Goal: Communication & Community: Answer question/provide support

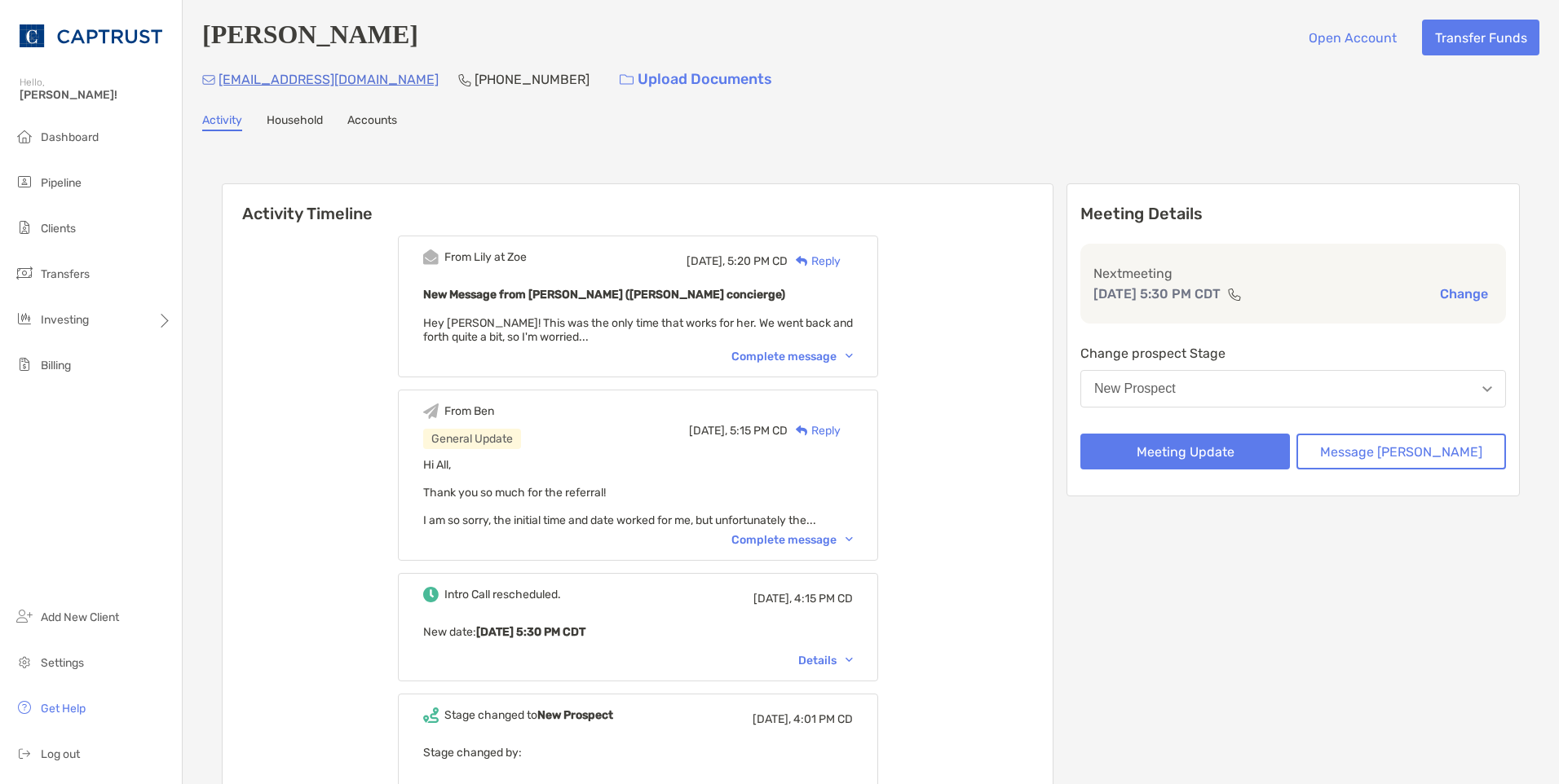
click at [839, 358] on div "Complete message" at bounding box center [792, 356] width 122 height 14
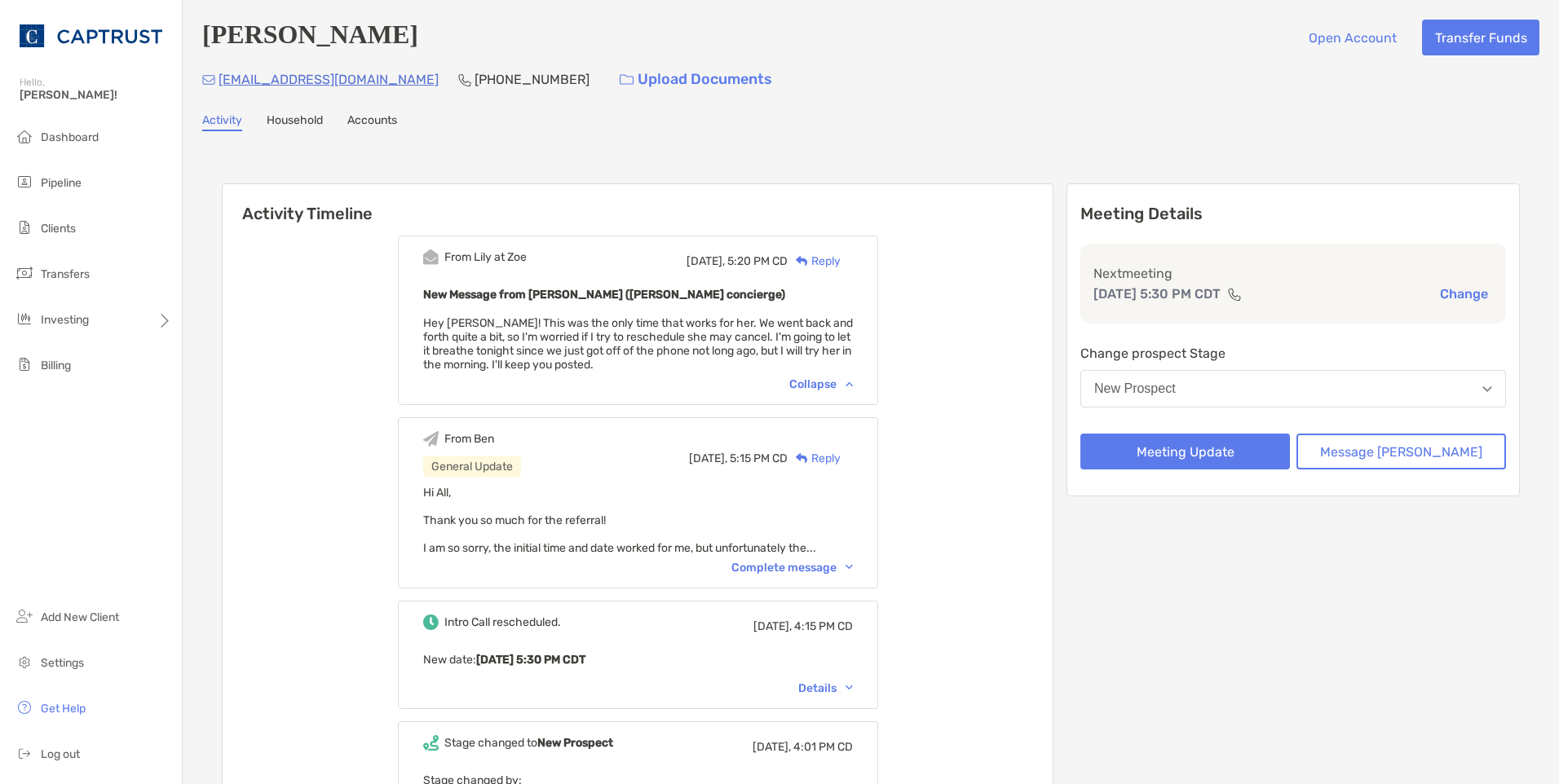
click at [840, 261] on div "Reply" at bounding box center [814, 261] width 53 height 17
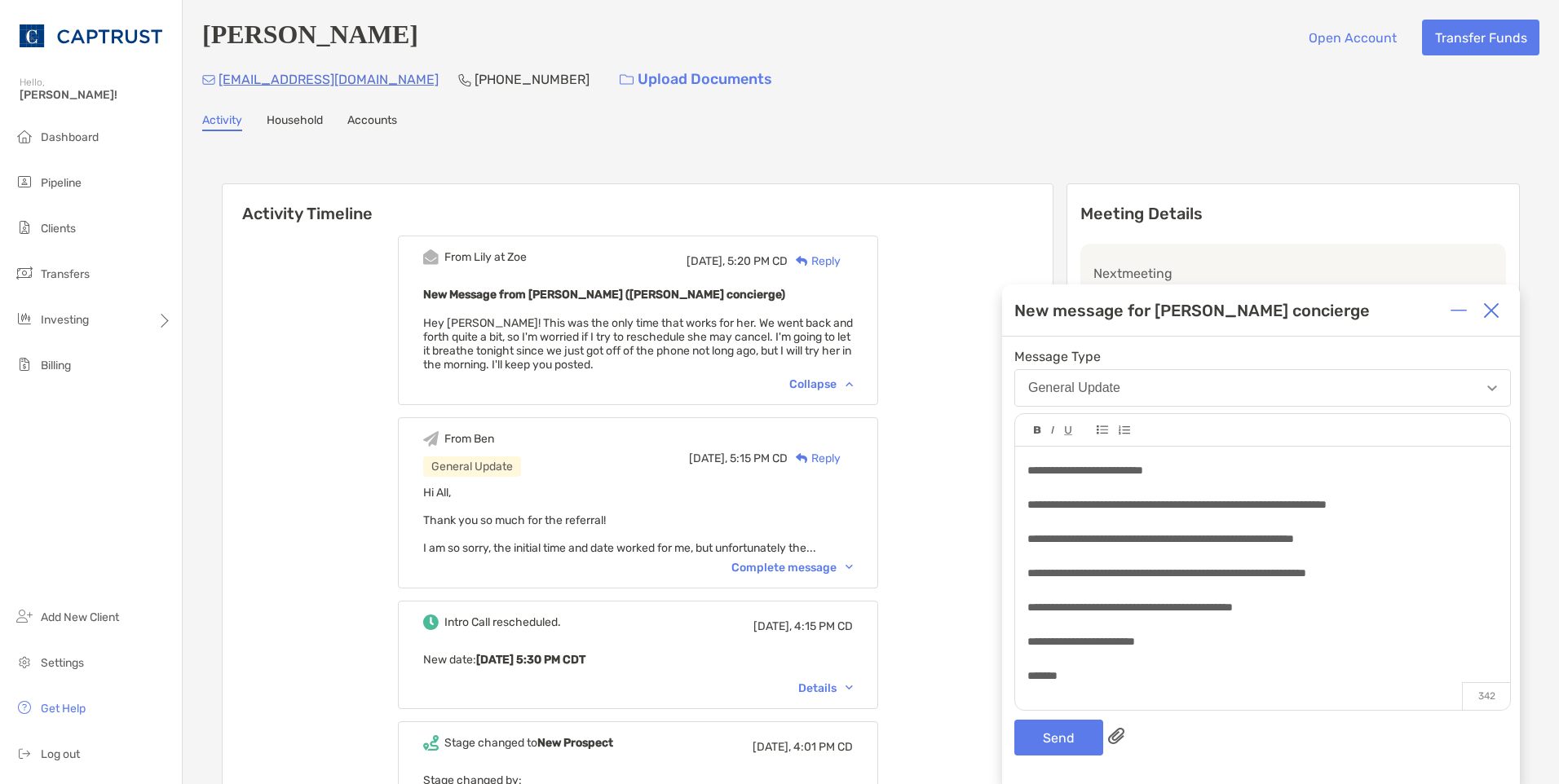
scroll to position [56, 0]
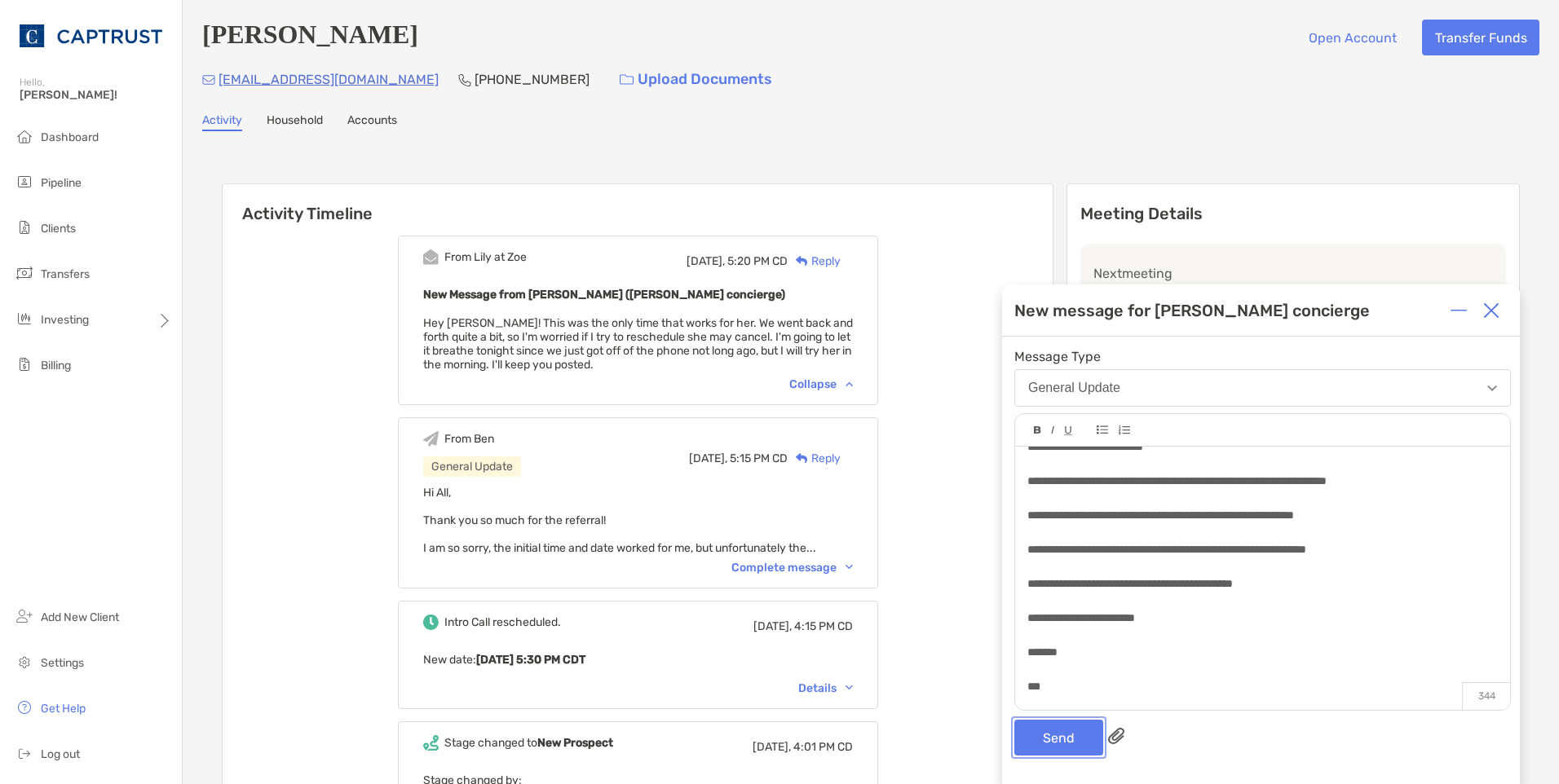
click at [1041, 741] on button "Send" at bounding box center [1058, 737] width 89 height 36
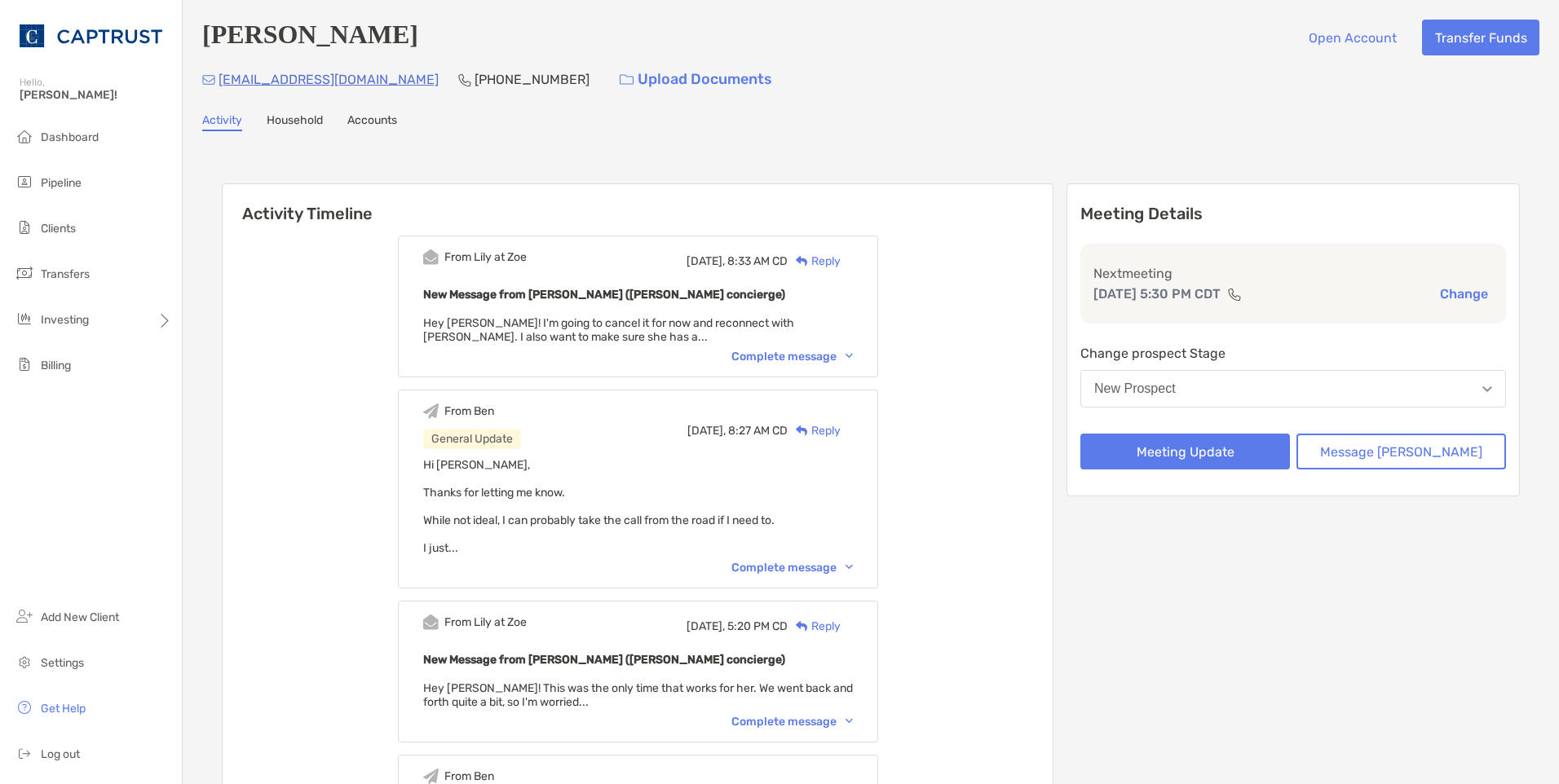
click at [840, 264] on div "Reply" at bounding box center [814, 261] width 53 height 17
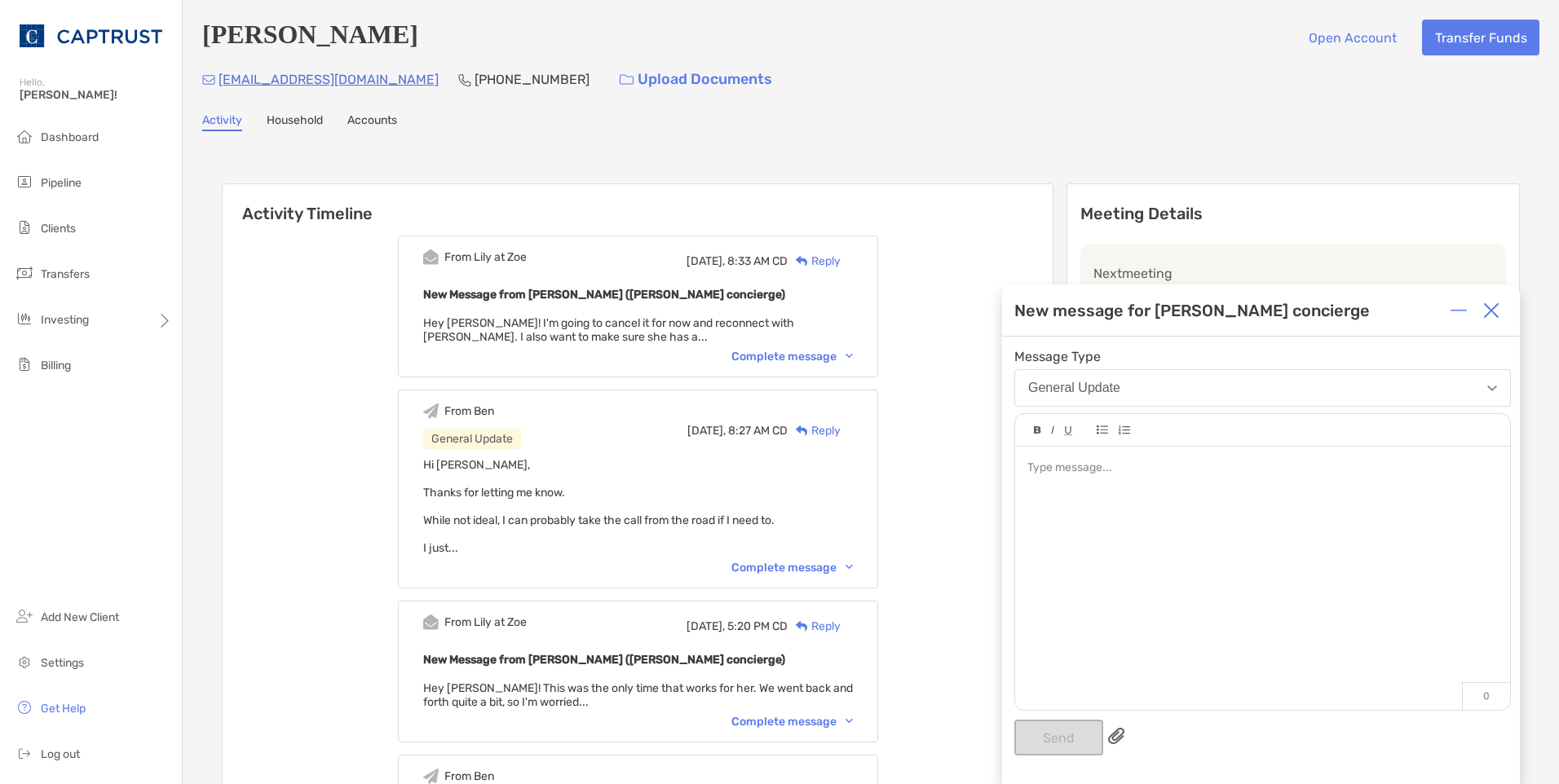
click at [1489, 314] on img at bounding box center [1491, 310] width 17 height 17
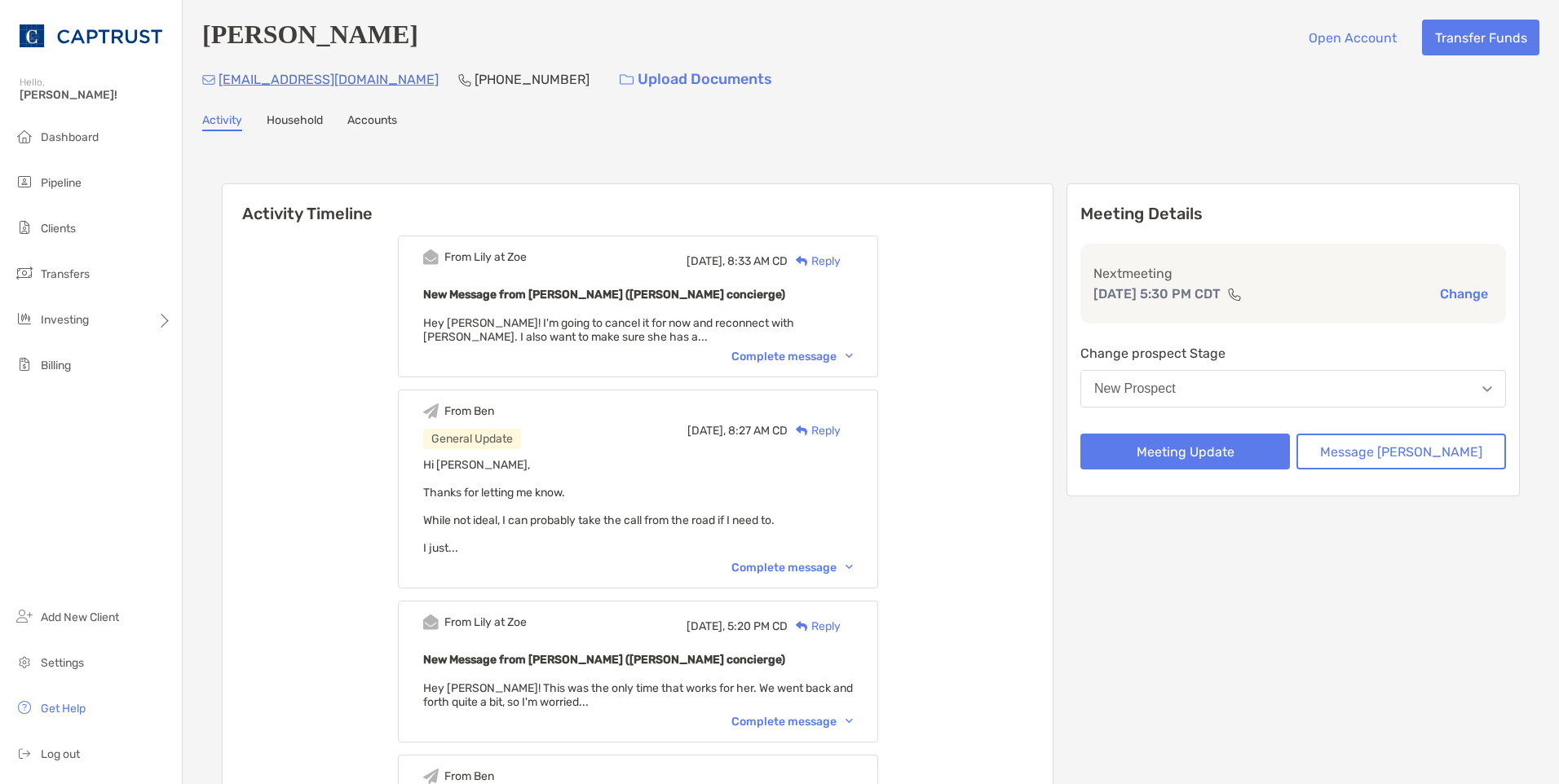
click at [853, 360] on div "Complete message" at bounding box center [792, 356] width 122 height 14
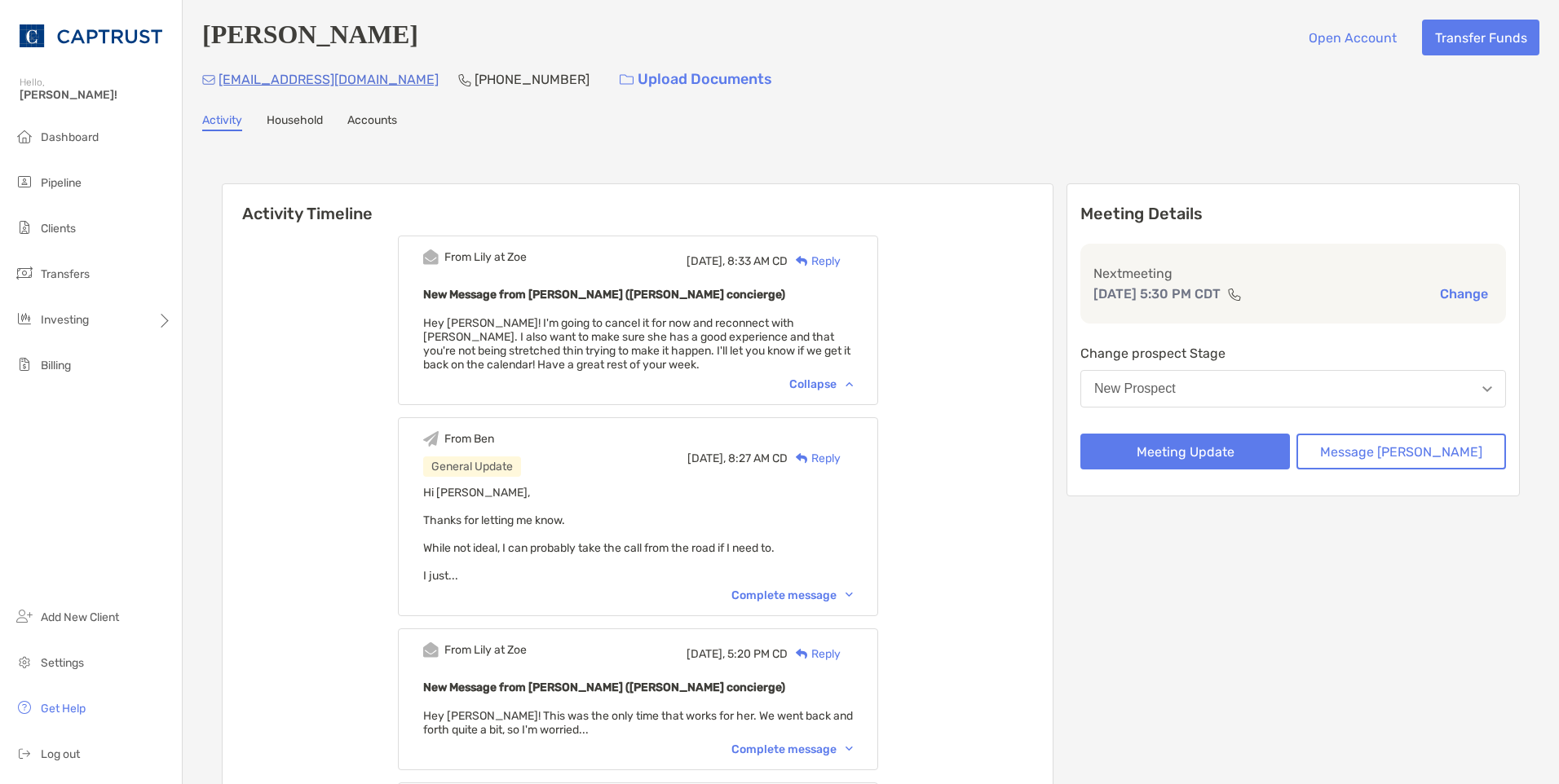
click at [840, 262] on div "Reply" at bounding box center [814, 261] width 53 height 17
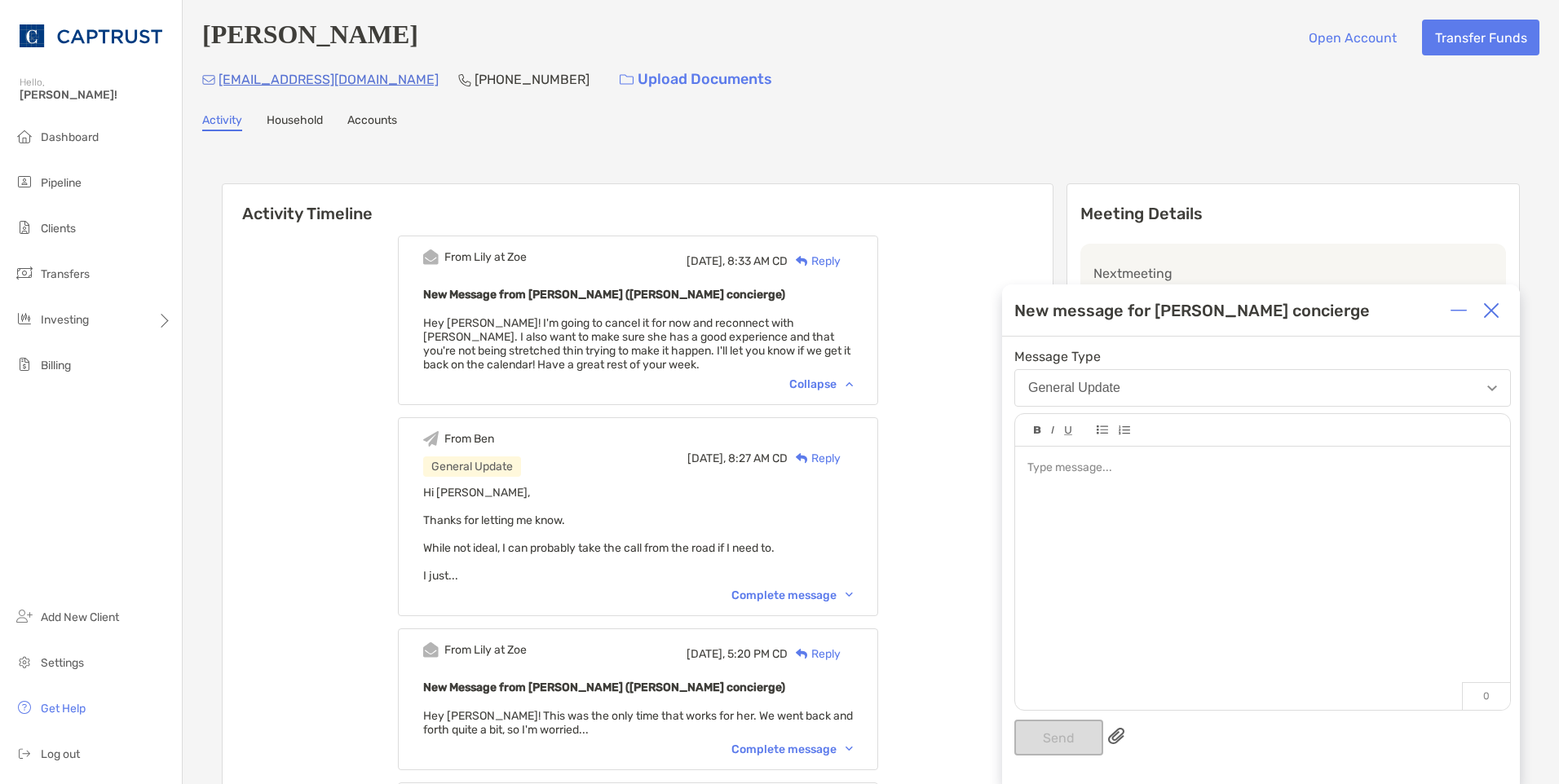
click at [1102, 476] on div at bounding box center [1262, 468] width 470 height 17
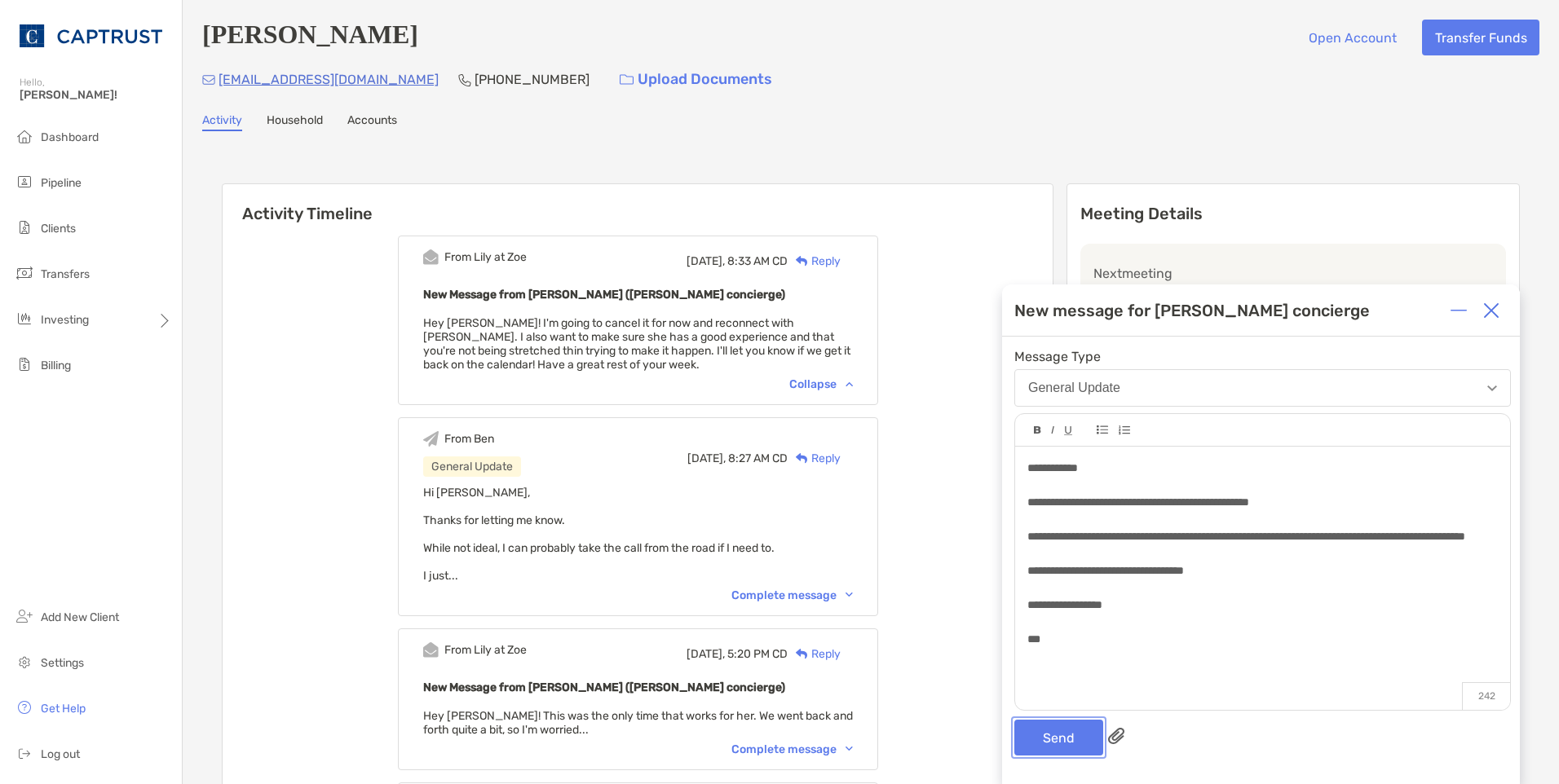
click at [1066, 727] on button "Send" at bounding box center [1058, 737] width 89 height 36
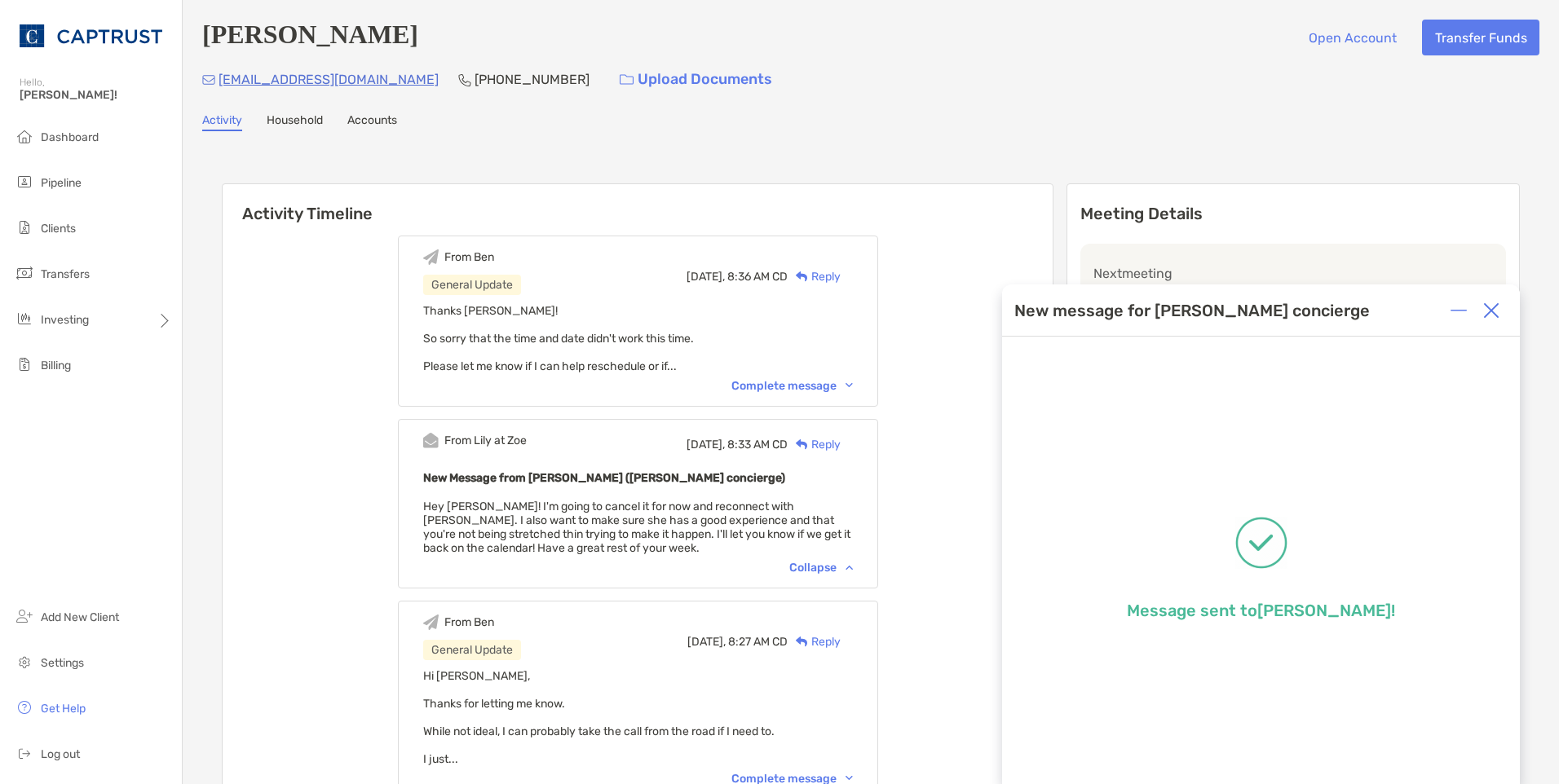
click at [1495, 315] on img at bounding box center [1491, 310] width 17 height 17
